Goal: Task Accomplishment & Management: Use online tool/utility

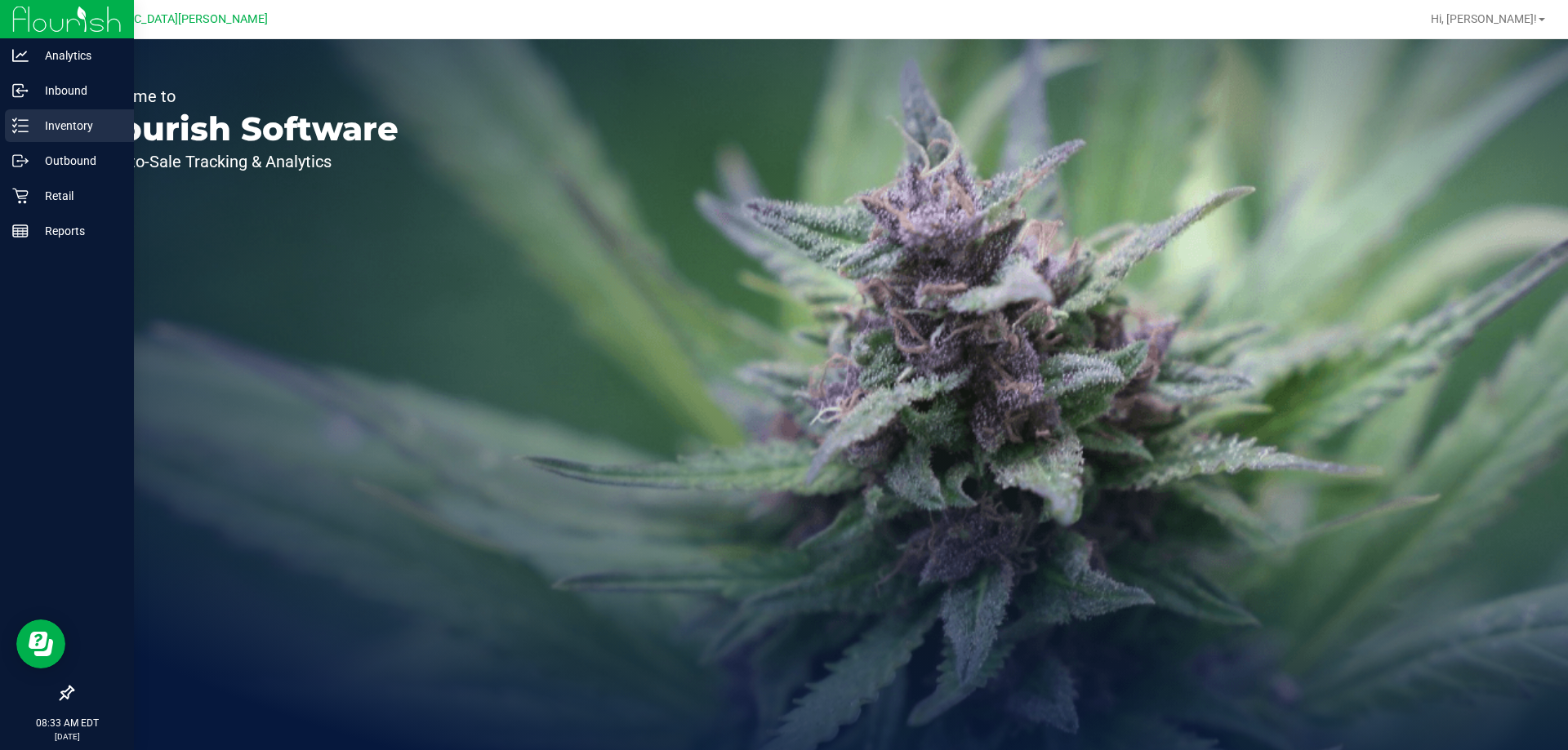
click at [73, 131] on p "Inventory" at bounding box center [78, 126] width 98 height 20
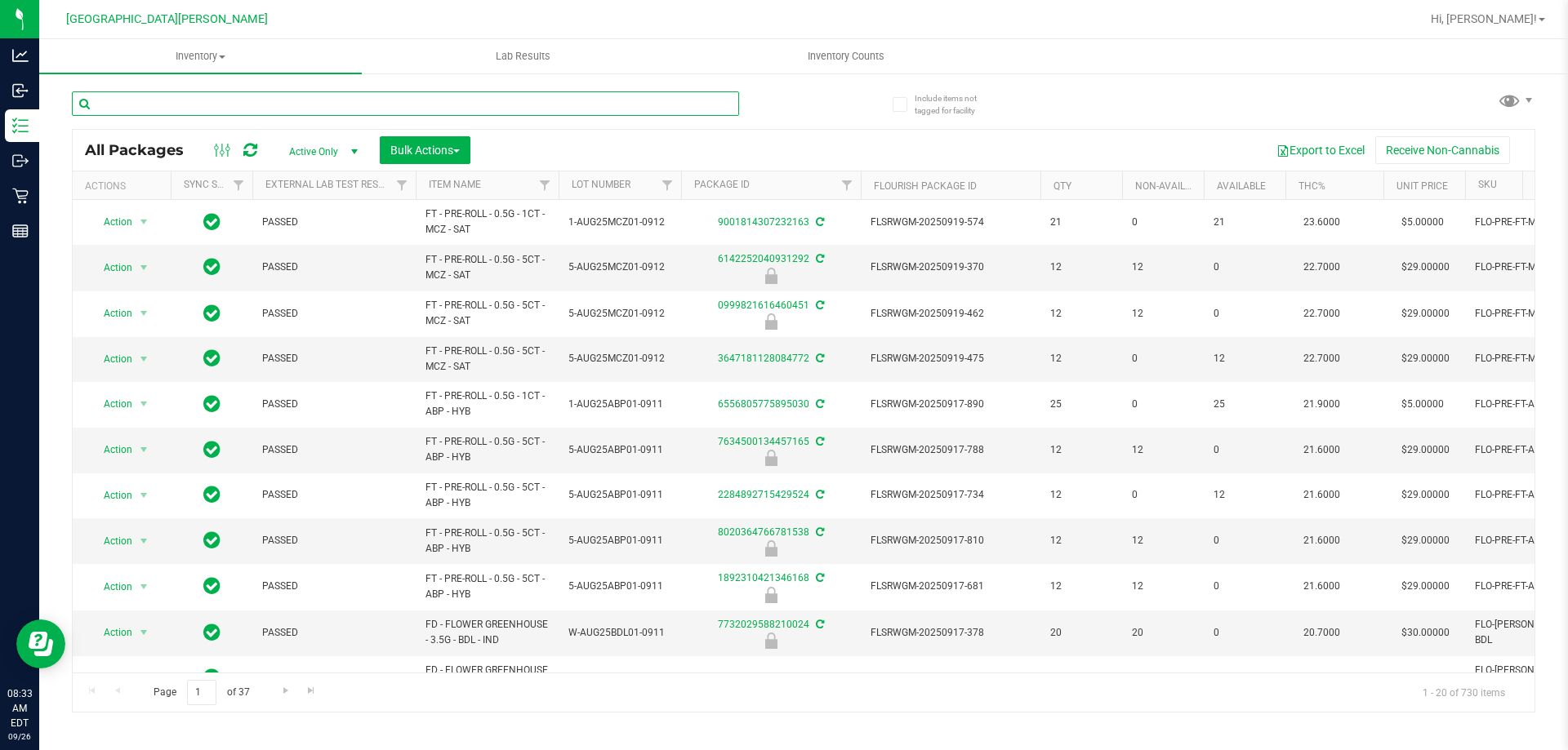
click at [325, 97] on input "text" at bounding box center [405, 104] width 668 height 25
type input "2766066529288314"
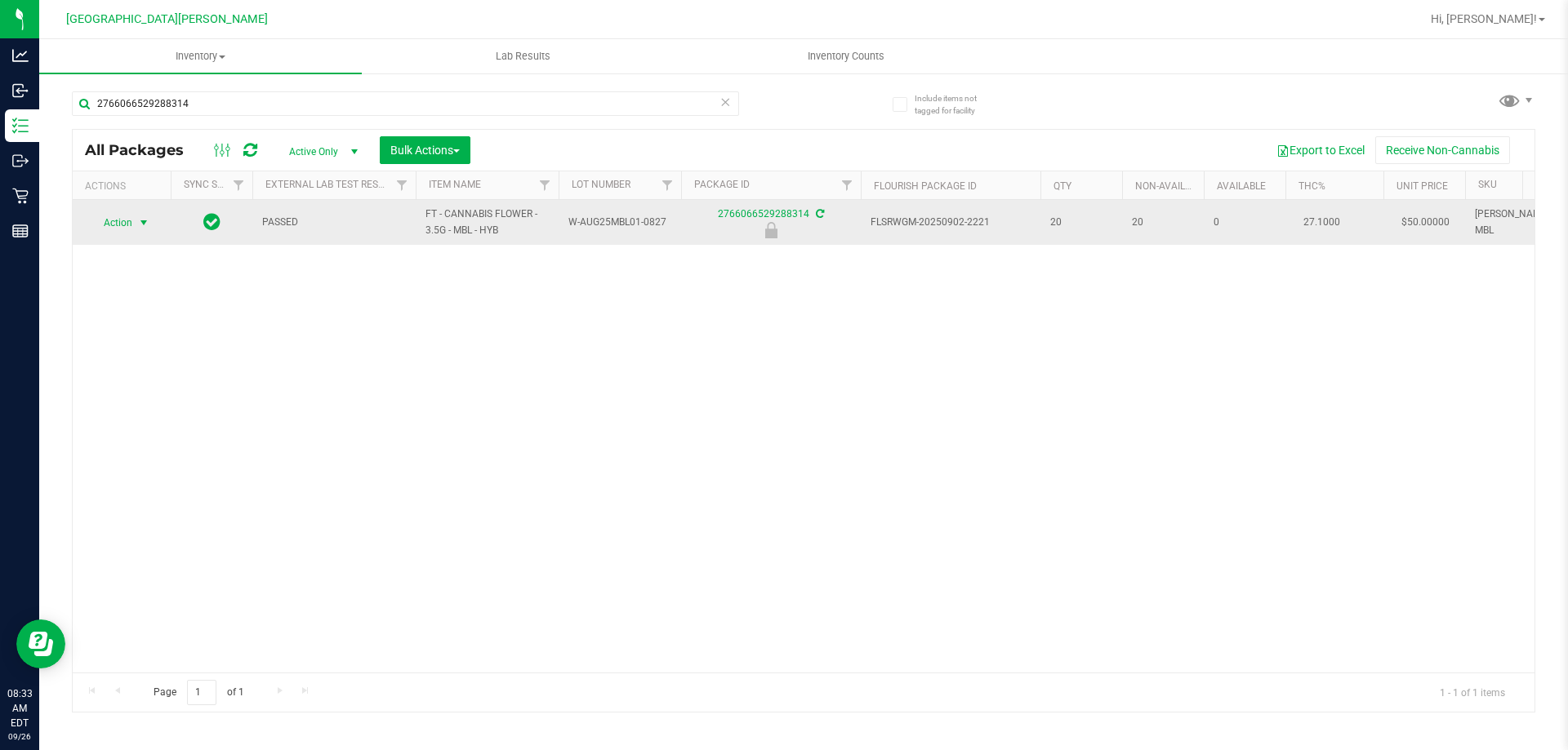
click at [136, 227] on span "select" at bounding box center [144, 223] width 21 height 23
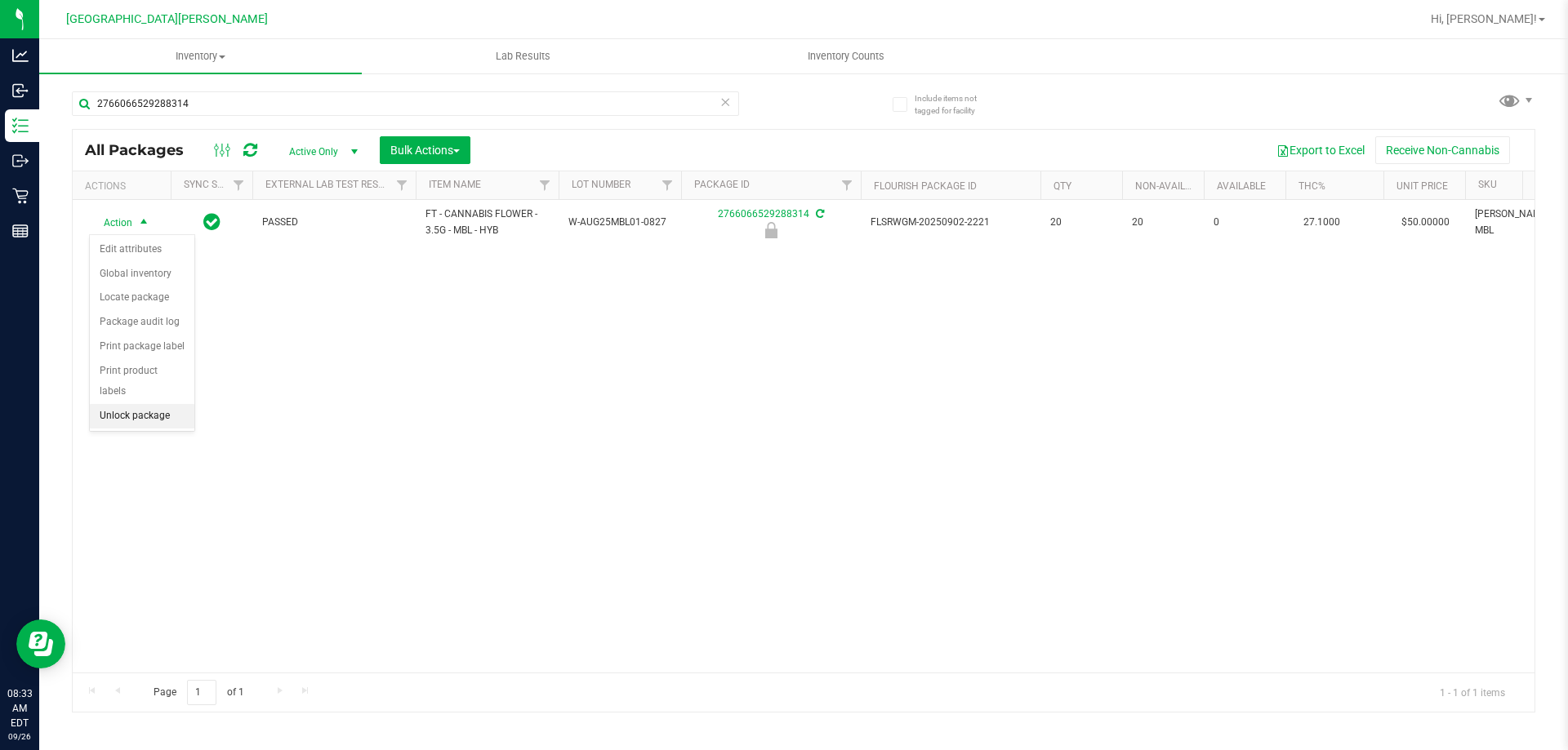
click at [160, 404] on li "Unlock package" at bounding box center [142, 417] width 105 height 25
